Goal: Task Accomplishment & Management: Use online tool/utility

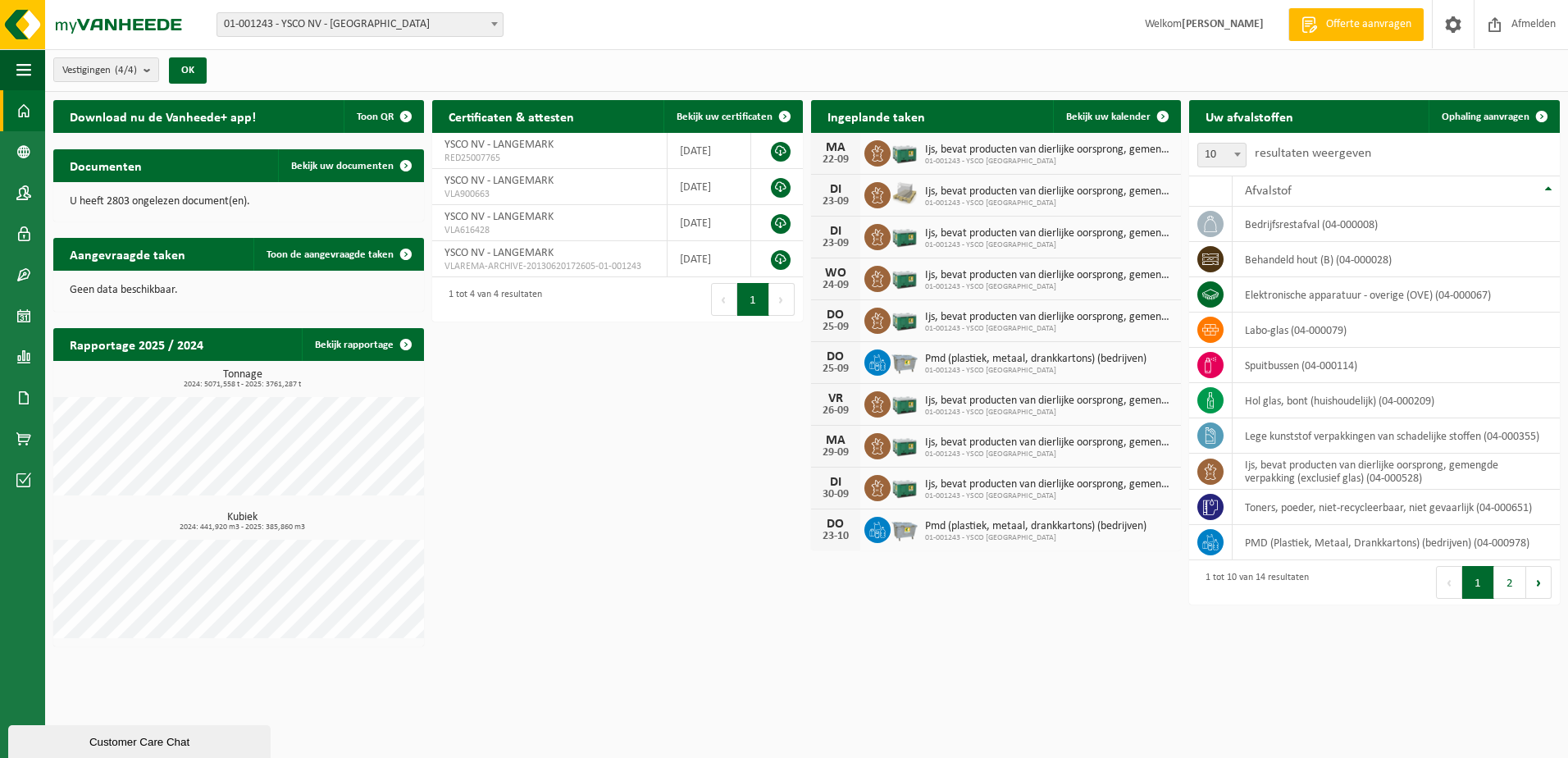
click at [367, 27] on span "01-001243 - YSCO NV - [GEOGRAPHIC_DATA]" at bounding box center [360, 25] width 285 height 23
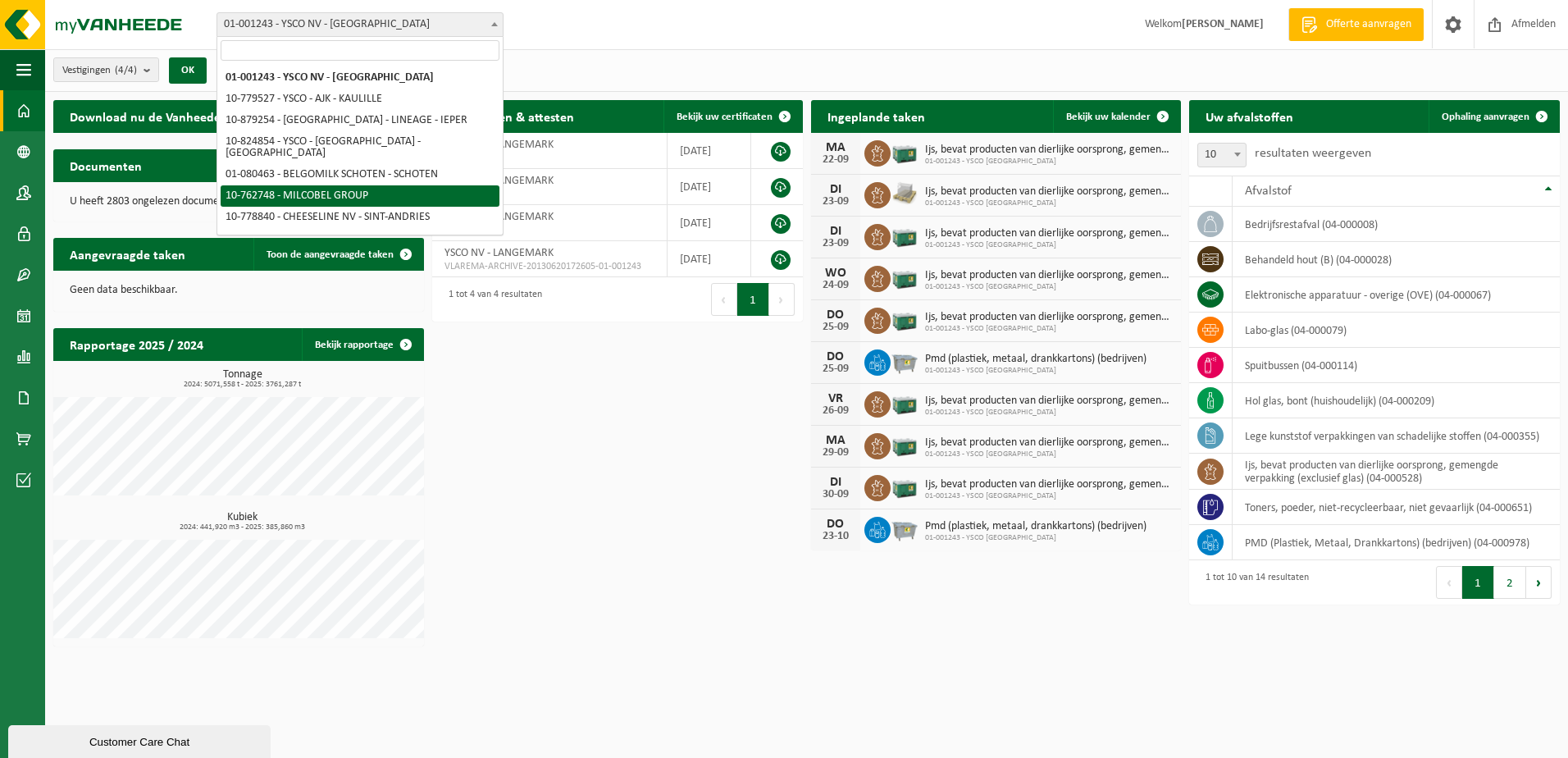
select select "11519"
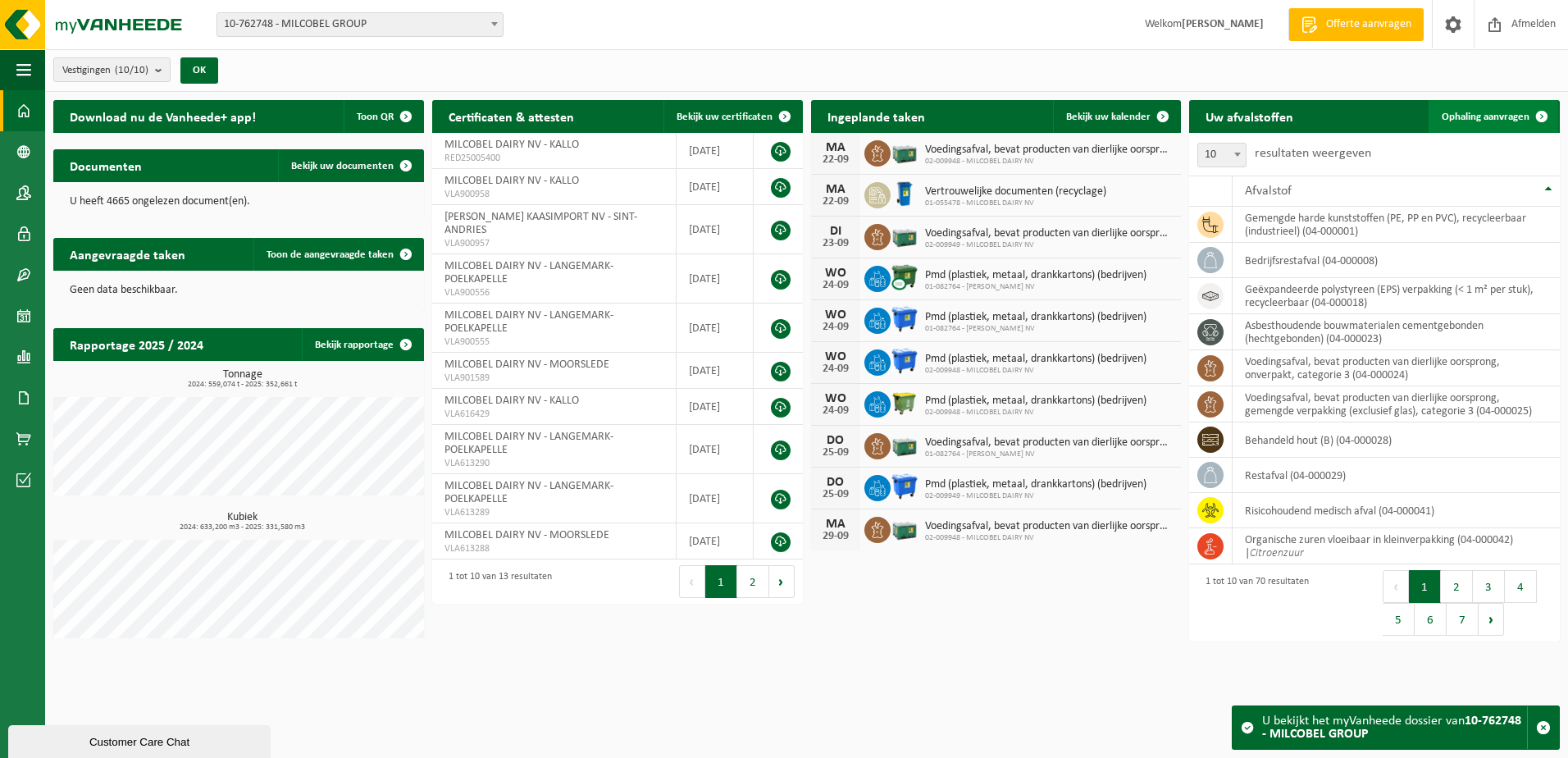
click at [1512, 114] on span "Ophaling aanvragen" at bounding box center [1485, 116] width 87 height 11
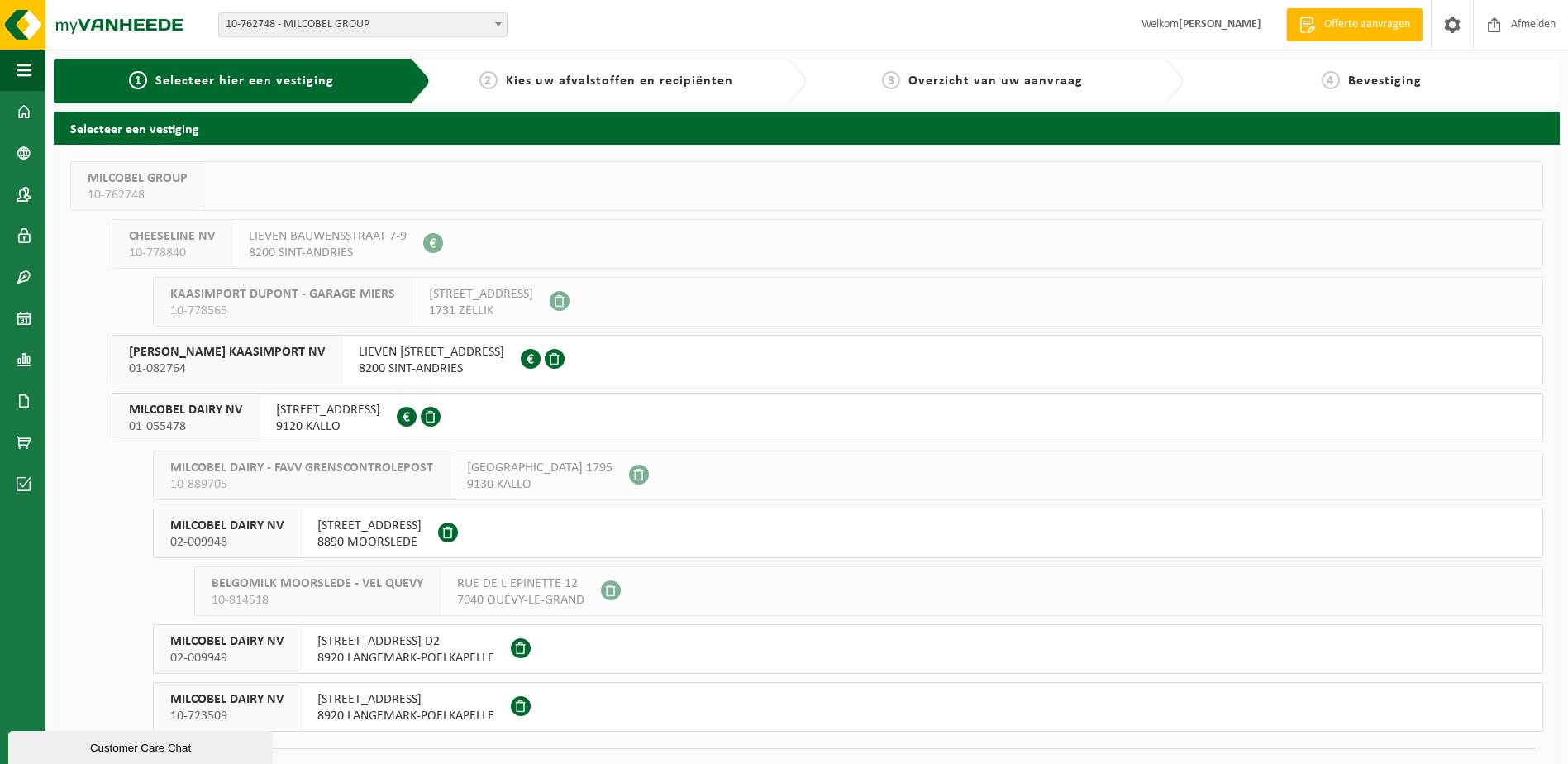
click at [477, 408] on button "MILCOBEL DAIRY NV 01-055478 FABRIEKSTRAAT 141 9120 KALLO 0870.017.447" at bounding box center [827, 417] width 1432 height 50
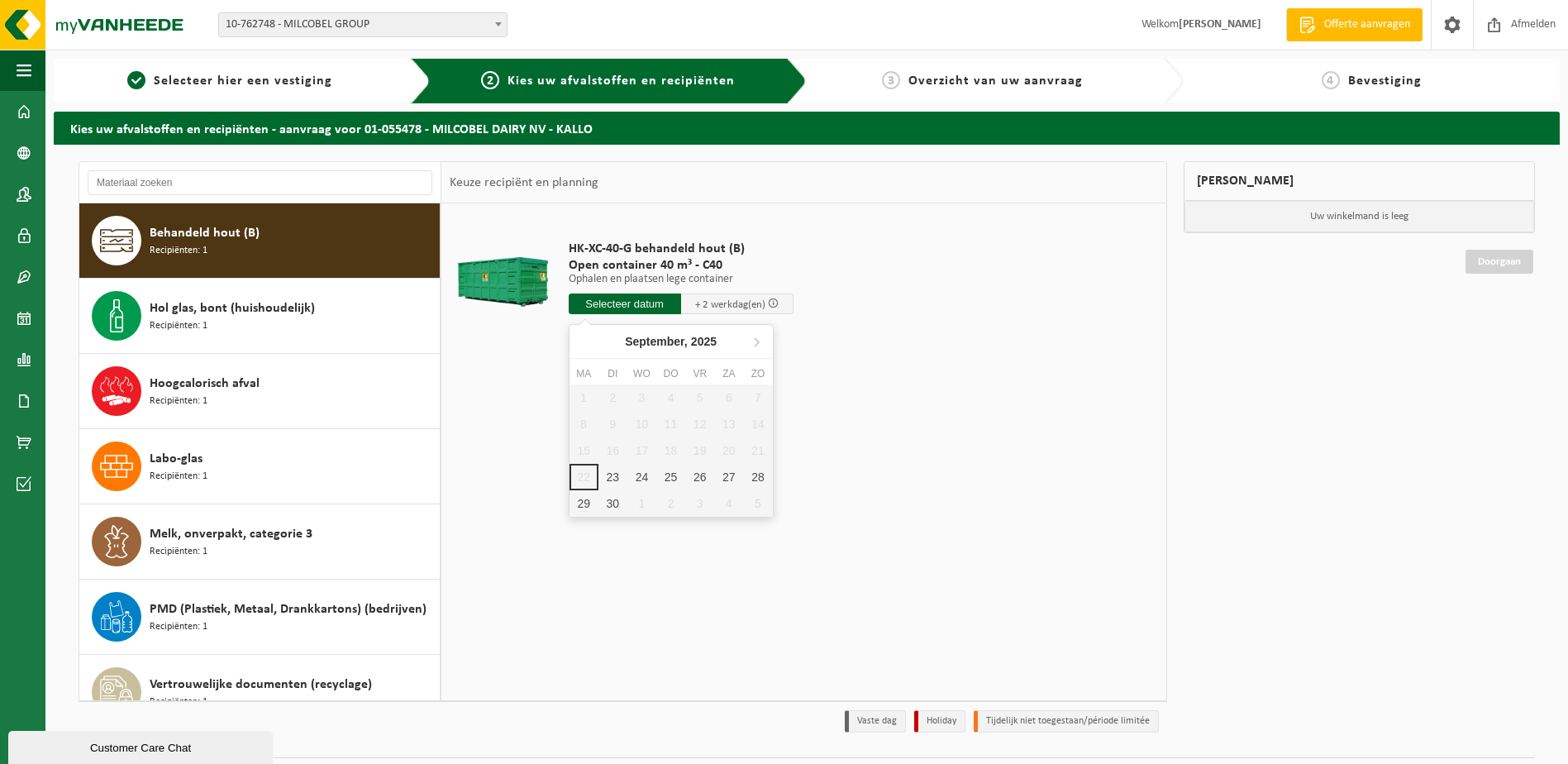
click at [623, 294] on input "text" at bounding box center [624, 303] width 113 height 21
click at [620, 485] on div "23" at bounding box center [614, 476] width 29 height 26
type input "Van 2025-09-23"
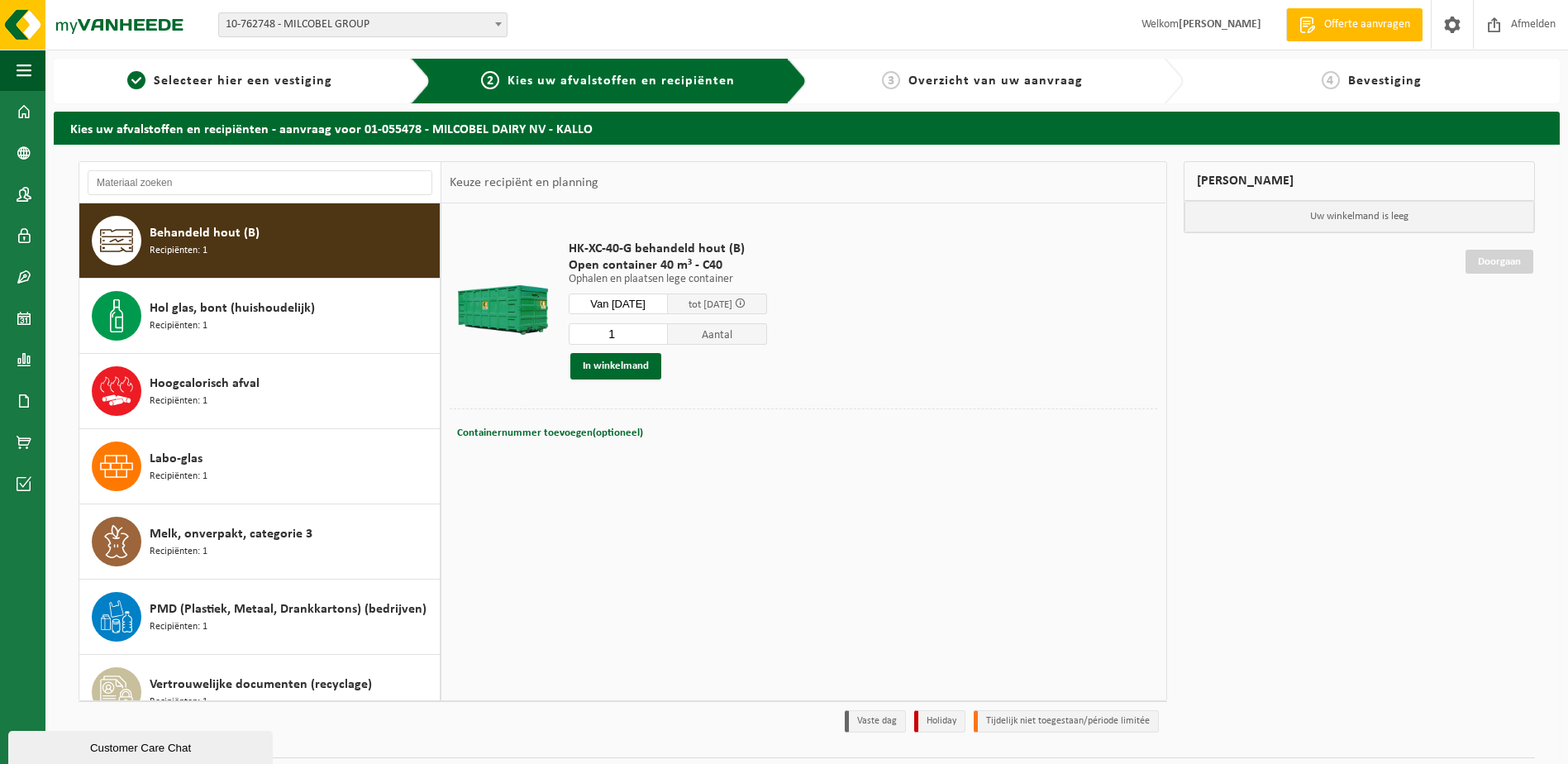
click at [804, 426] on div "Containernummer toevoegen(optioneel) Annuleren" at bounding box center [804, 433] width 700 height 23
click at [649, 377] on button "In winkelmand" at bounding box center [616, 366] width 91 height 26
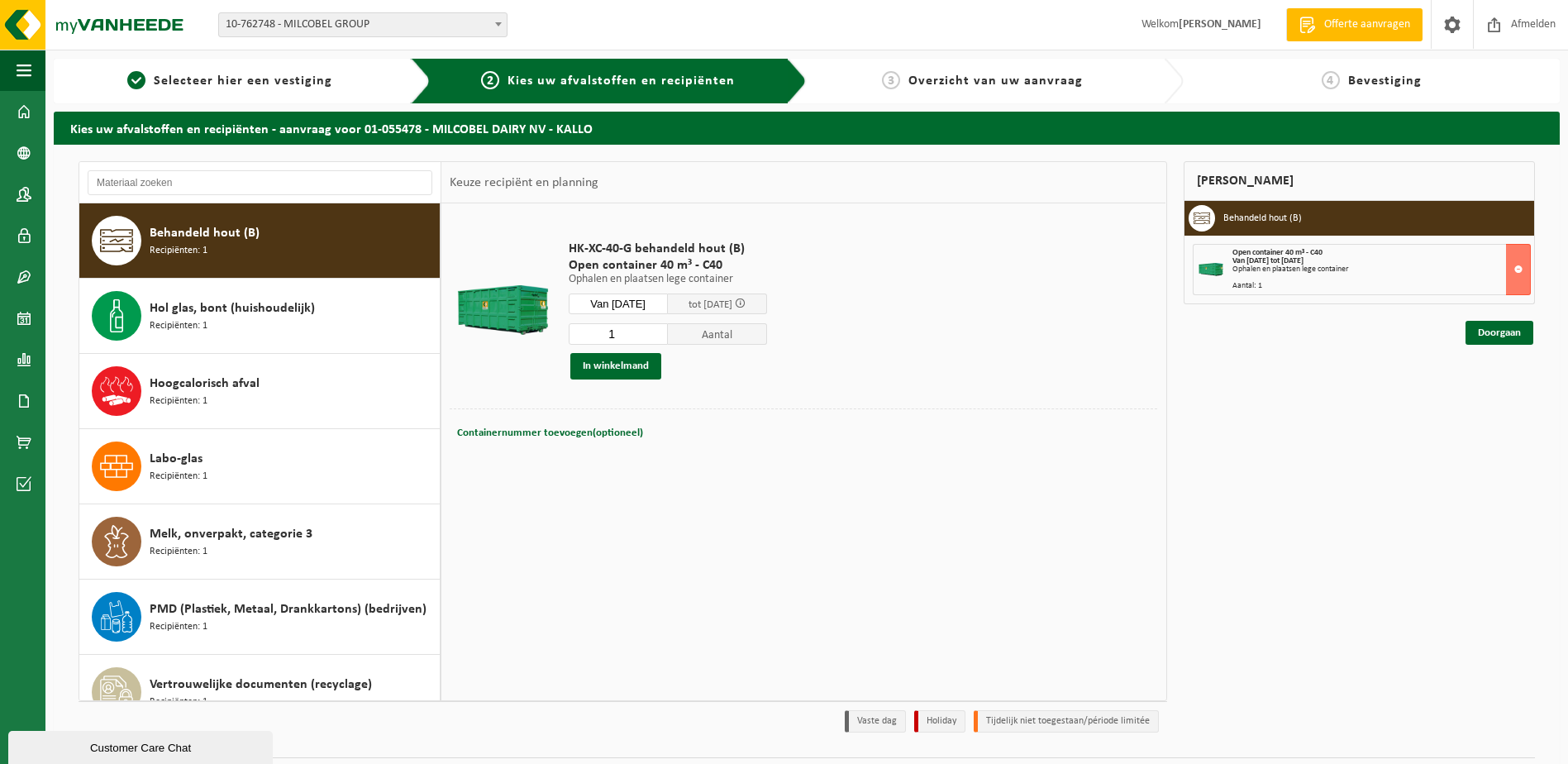
click at [1341, 283] on div "Aantal: 1" at bounding box center [1381, 286] width 299 height 8
click at [1481, 329] on link "Doorgaan" at bounding box center [1499, 333] width 68 height 23
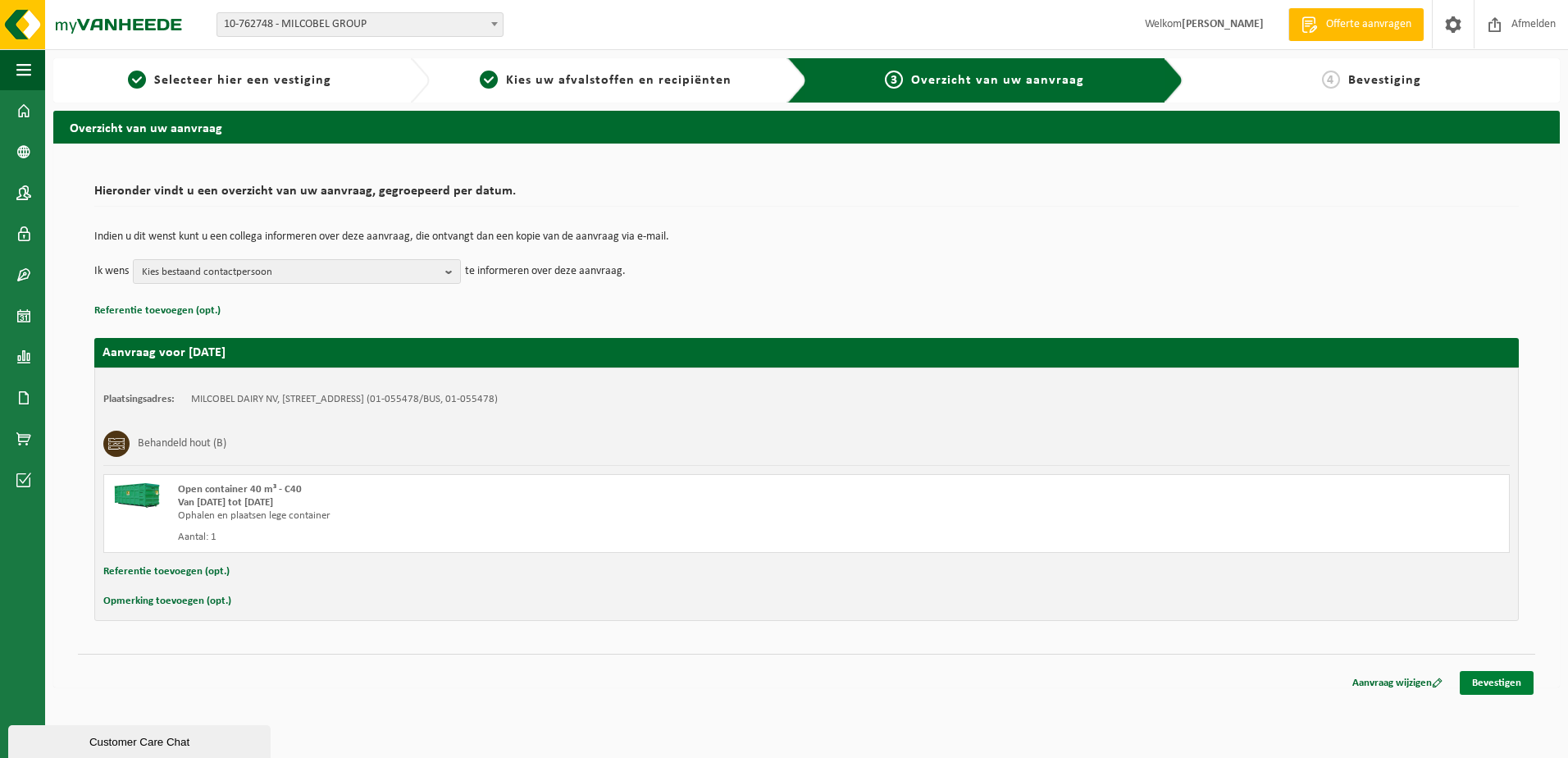
click at [1496, 674] on link "Bevestigen" at bounding box center [1497, 682] width 74 height 23
